Goal: Task Accomplishment & Management: Manage account settings

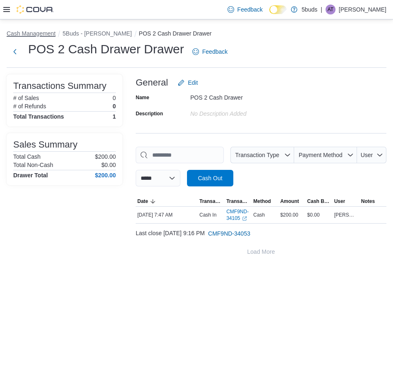
click at [19, 32] on button "Cash Management" at bounding box center [31, 33] width 49 height 7
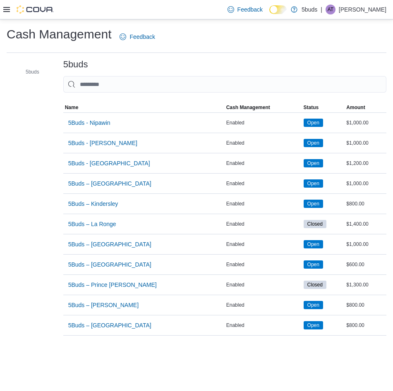
click at [4, 8] on icon at bounding box center [6, 9] width 7 height 7
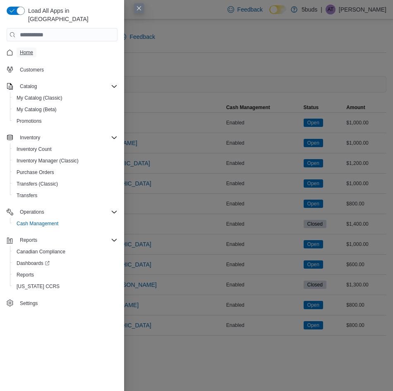
click at [24, 49] on span "Home" at bounding box center [26, 52] width 13 height 7
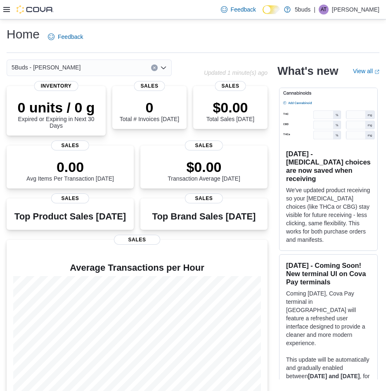
click at [5, 11] on icon at bounding box center [6, 9] width 7 height 7
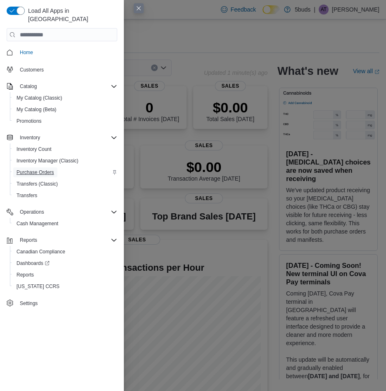
click at [44, 169] on span "Purchase Orders" at bounding box center [36, 172] width 38 height 7
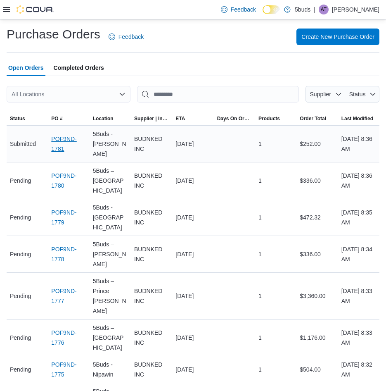
click at [69, 136] on link "POF9ND-1781" at bounding box center [68, 144] width 35 height 20
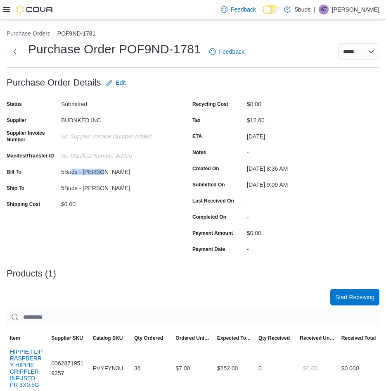
drag, startPoint x: 73, startPoint y: 172, endPoint x: 106, endPoint y: 172, distance: 33.1
click at [106, 172] on div "5Buds - [PERSON_NAME]" at bounding box center [116, 170] width 111 height 10
drag, startPoint x: 106, startPoint y: 172, endPoint x: 124, endPoint y: 190, distance: 25.4
click at [118, 187] on div "5Buds - [PERSON_NAME]" at bounding box center [116, 186] width 111 height 10
click at [374, 54] on select "**********" at bounding box center [358, 51] width 41 height 17
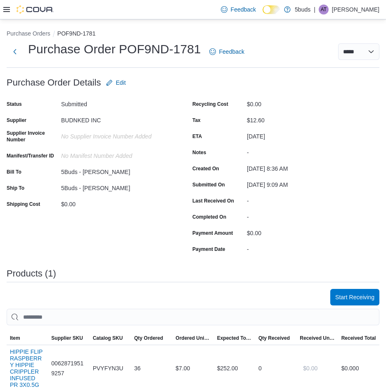
click at [308, 41] on div "**********" at bounding box center [193, 51] width 373 height 21
click at [121, 82] on span "Edit" at bounding box center [121, 83] width 10 height 8
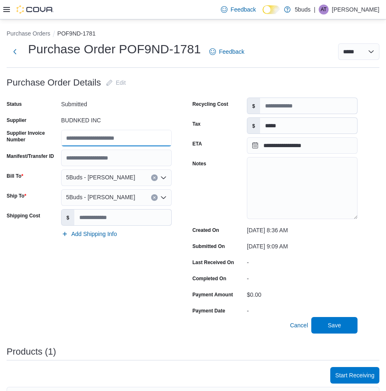
click at [136, 136] on input "Supplier Invoice Number" at bounding box center [116, 138] width 111 height 17
type input "***"
click at [321, 321] on span "Save" at bounding box center [334, 324] width 36 height 17
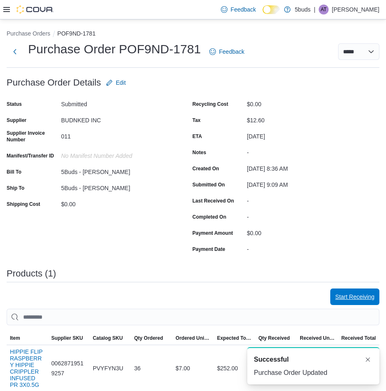
click at [363, 298] on span "Start Receiving" at bounding box center [354, 297] width 39 height 8
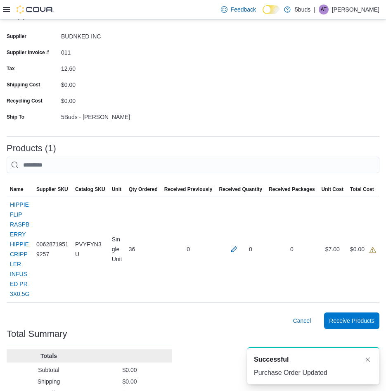
scroll to position [83, 0]
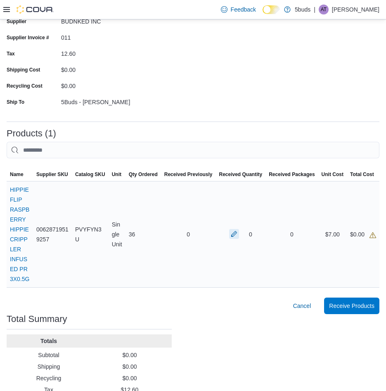
click at [239, 235] on button "button" at bounding box center [234, 234] width 10 height 10
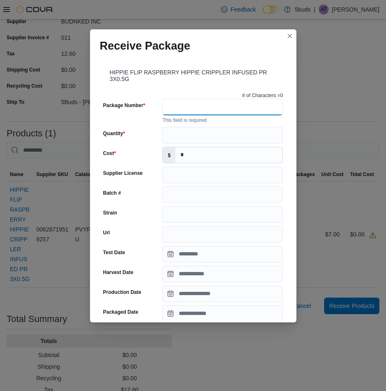
click at [191, 108] on input "Package Number" at bounding box center [222, 107] width 121 height 17
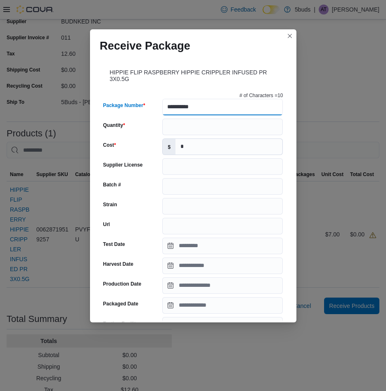
type input "**********"
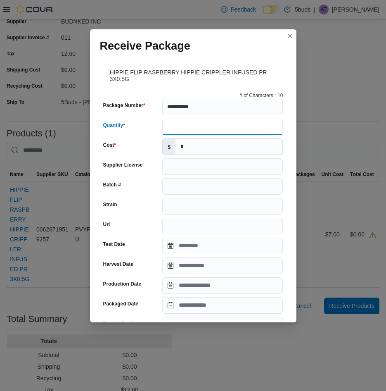
click at [183, 127] on input "Quantity" at bounding box center [222, 127] width 121 height 17
type input "**"
click at [138, 140] on div "Cost" at bounding box center [131, 146] width 56 height 17
click at [175, 168] on input "Supplier License" at bounding box center [222, 166] width 121 height 17
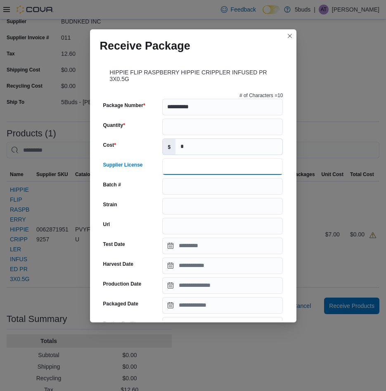
scroll to position [41, 0]
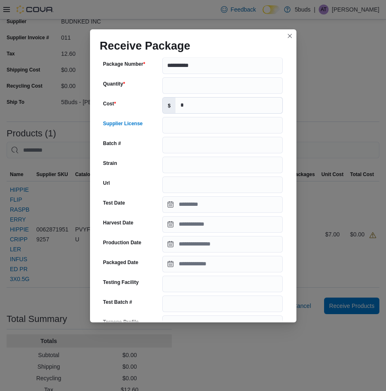
click at [201, 153] on div "**********" at bounding box center [193, 254] width 187 height 413
click at [206, 145] on input "Batch #" at bounding box center [222, 145] width 121 height 17
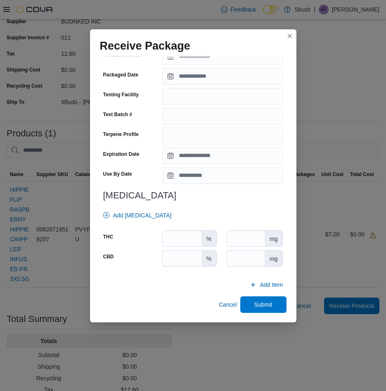
scroll to position [111, 0]
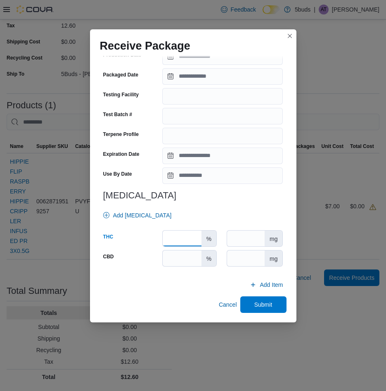
click at [185, 236] on input "number" at bounding box center [182, 239] width 38 height 16
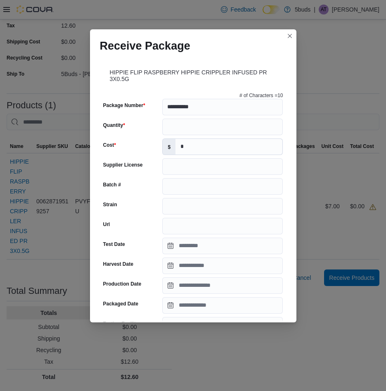
scroll to position [229, 0]
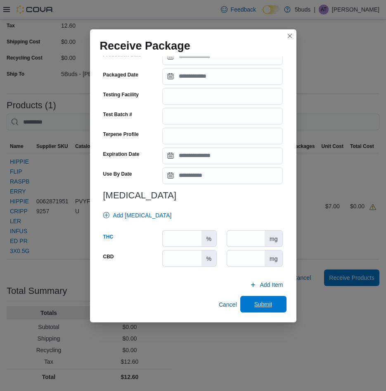
click at [266, 305] on span "Submit" at bounding box center [264, 304] width 18 height 8
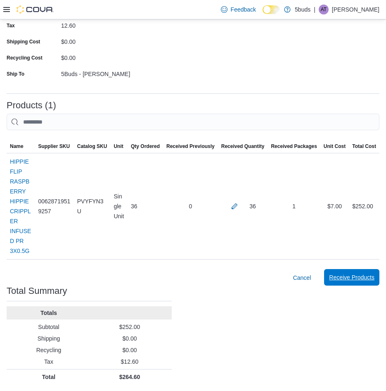
click at [375, 278] on span "Receive Products" at bounding box center [351, 277] width 45 height 8
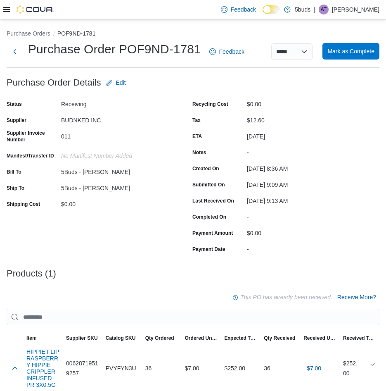
click at [365, 52] on span "Mark as Complete" at bounding box center [351, 51] width 47 height 8
